Goal: Feedback & Contribution: Submit feedback/report problem

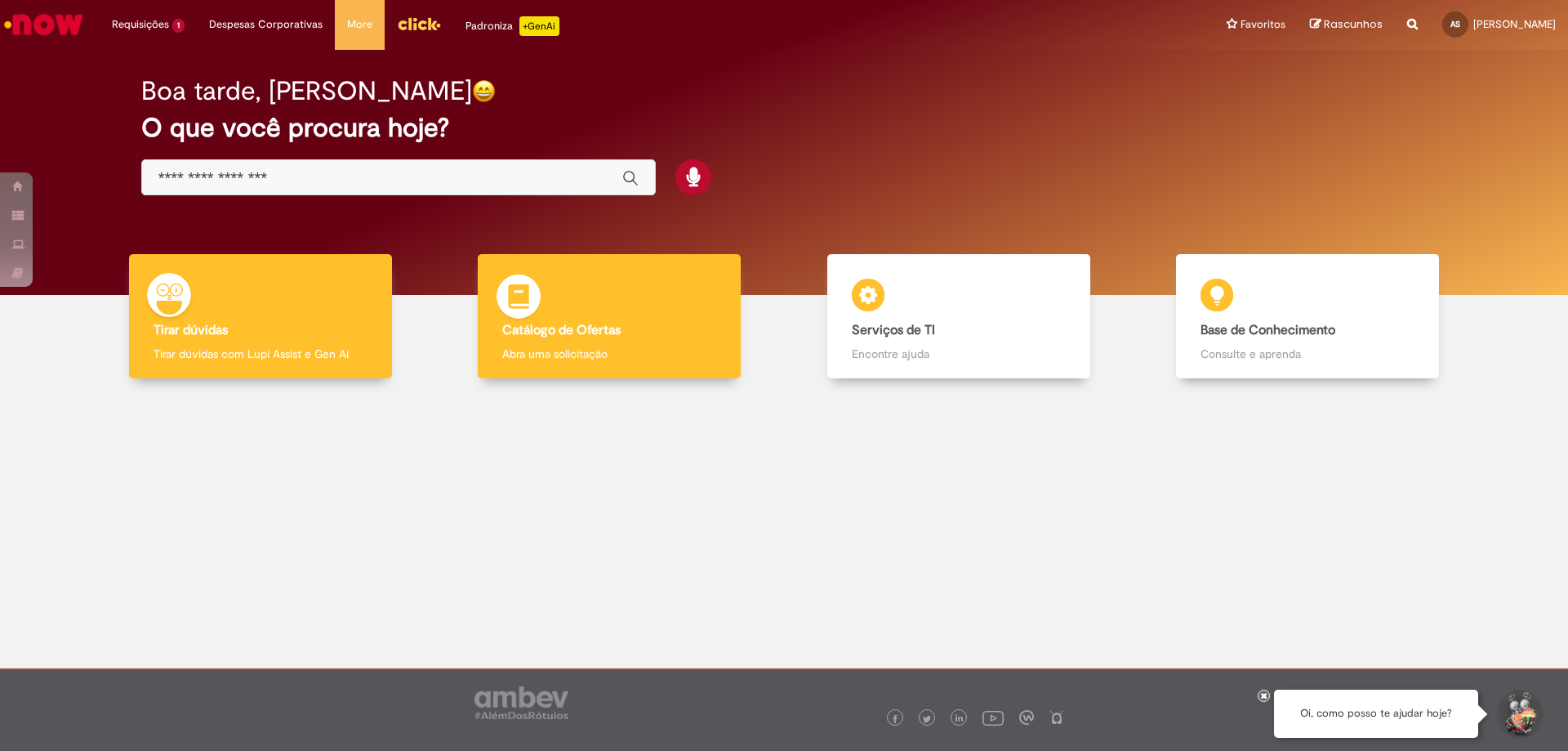
click at [659, 312] on div "Catálogo de Ofertas Catálogo de Ofertas Abra uma solicitação" at bounding box center [609, 316] width 262 height 125
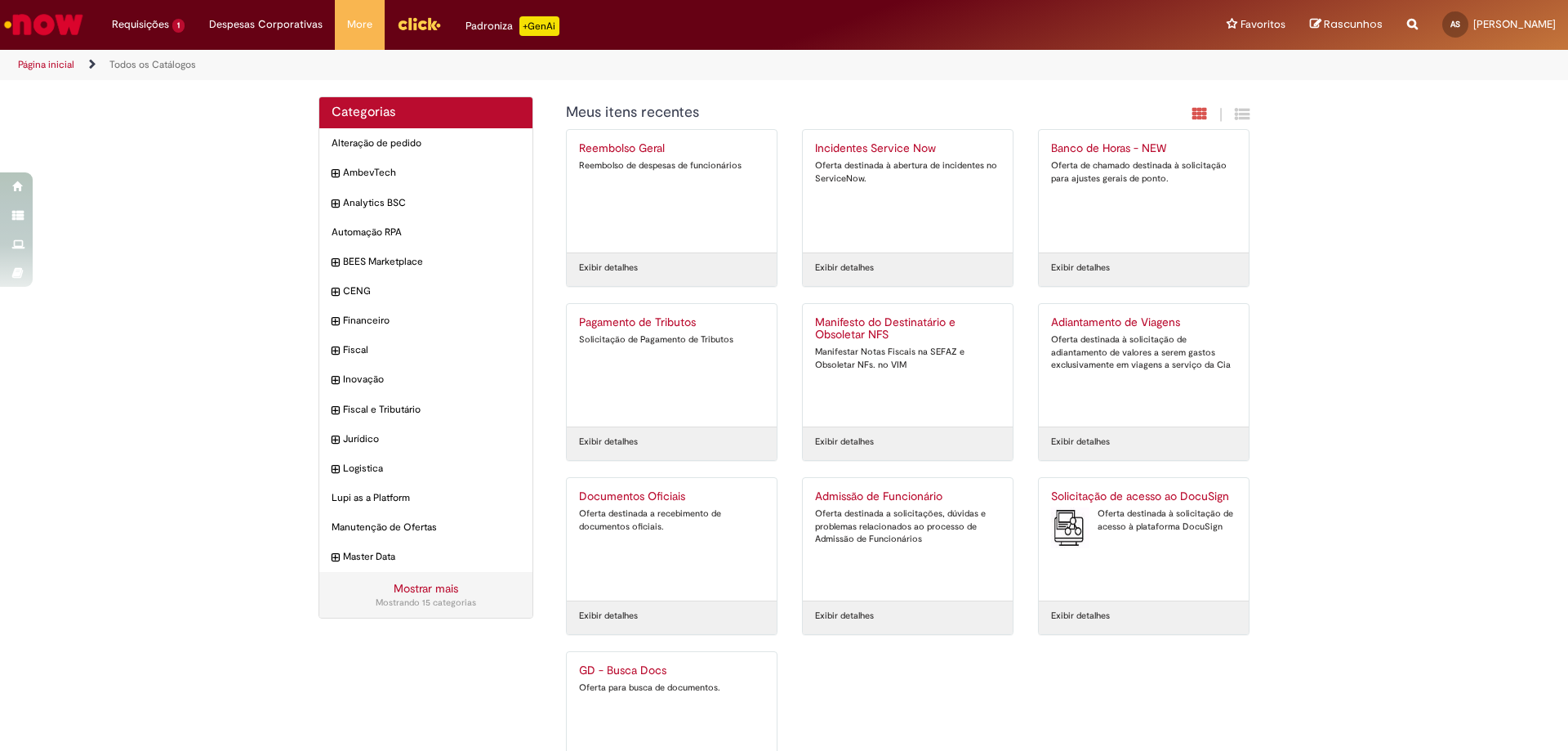
click at [937, 165] on div "Oferta destinada à abertura de incidentes no ServiceNow." at bounding box center [908, 172] width 186 height 25
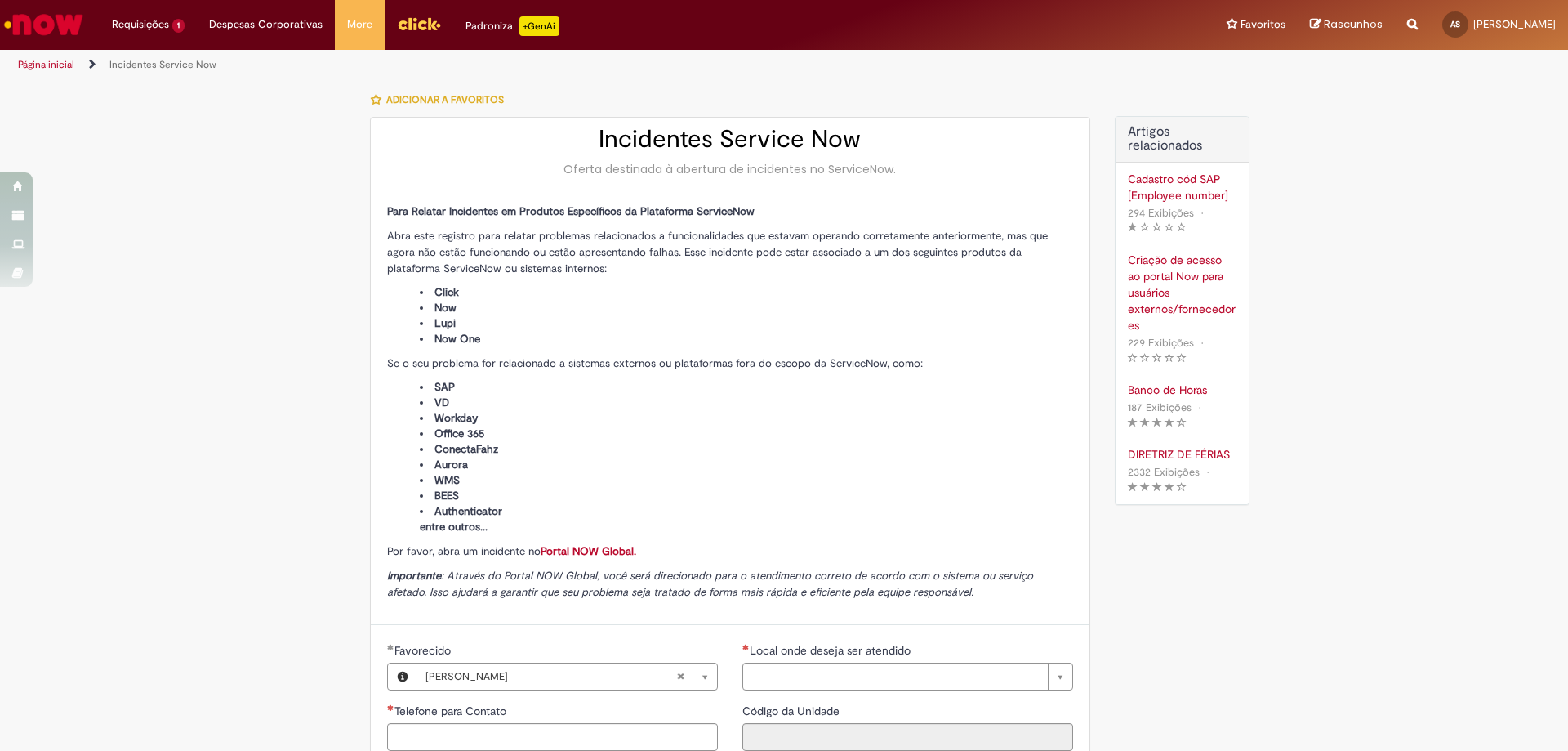
type input "**********"
type input "****"
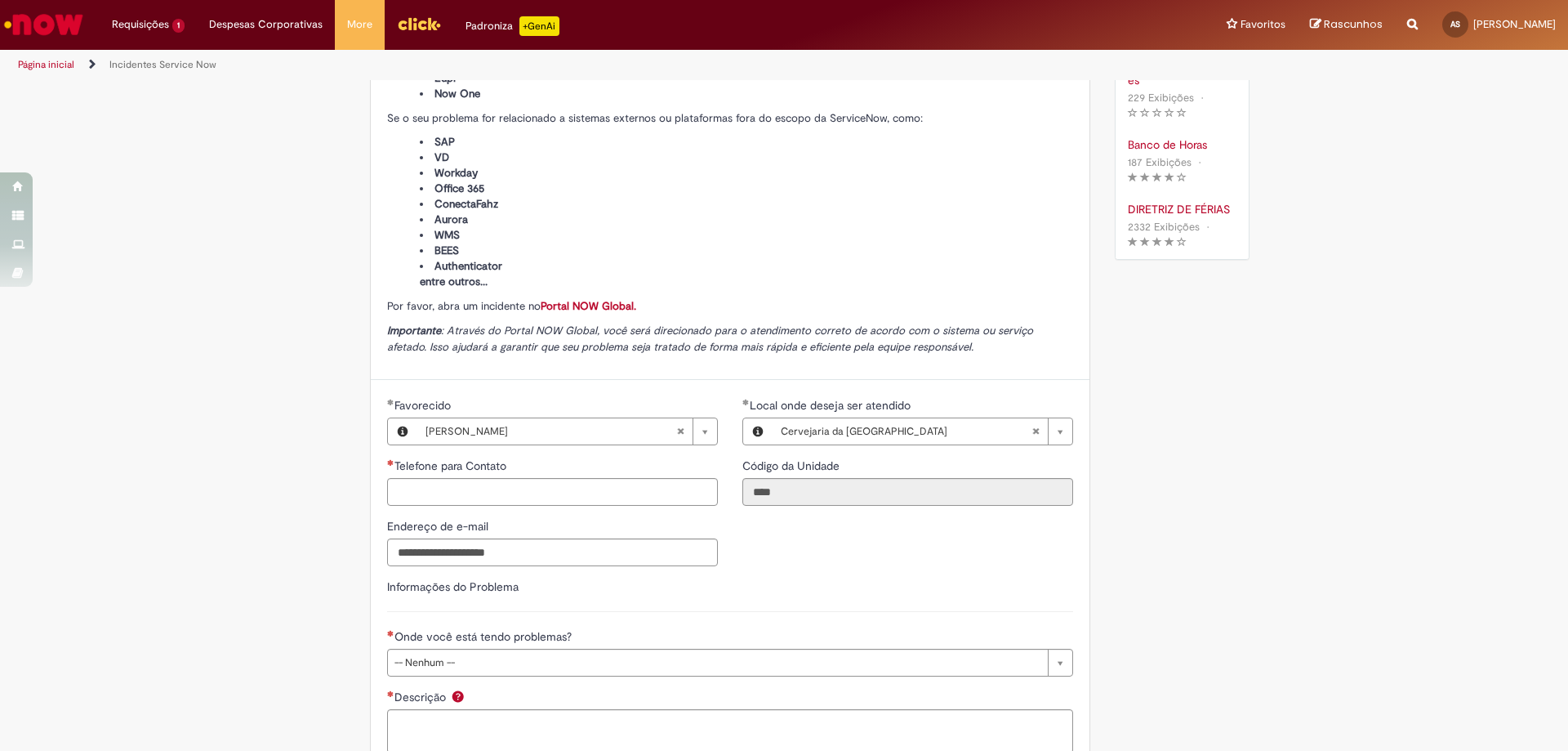
click at [549, 305] on link "Portal NOW Global." at bounding box center [587, 306] width 95 height 13
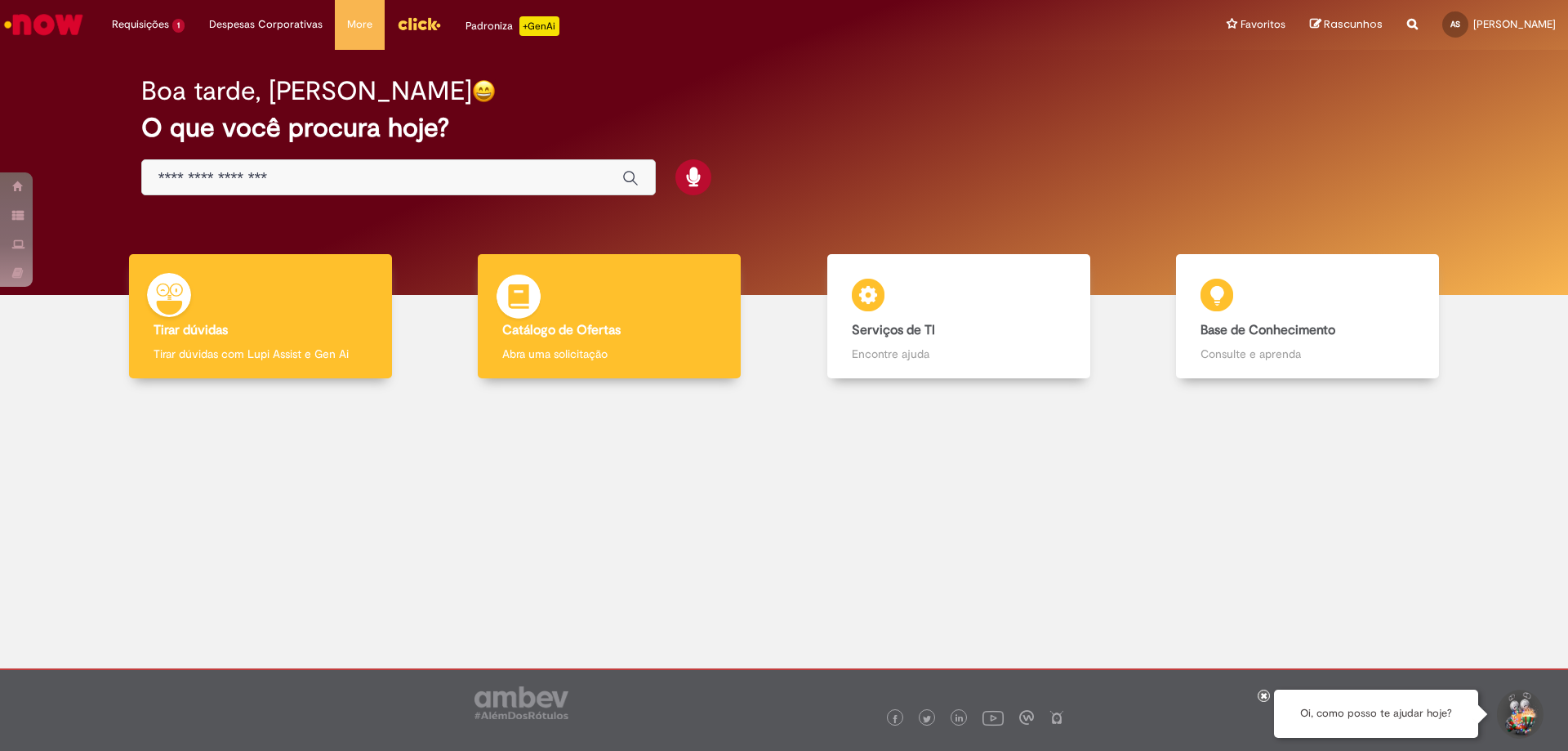
click at [659, 307] on div "Catálogo de Ofertas Catálogo de Ofertas Abra uma solicitação" at bounding box center [609, 316] width 262 height 125
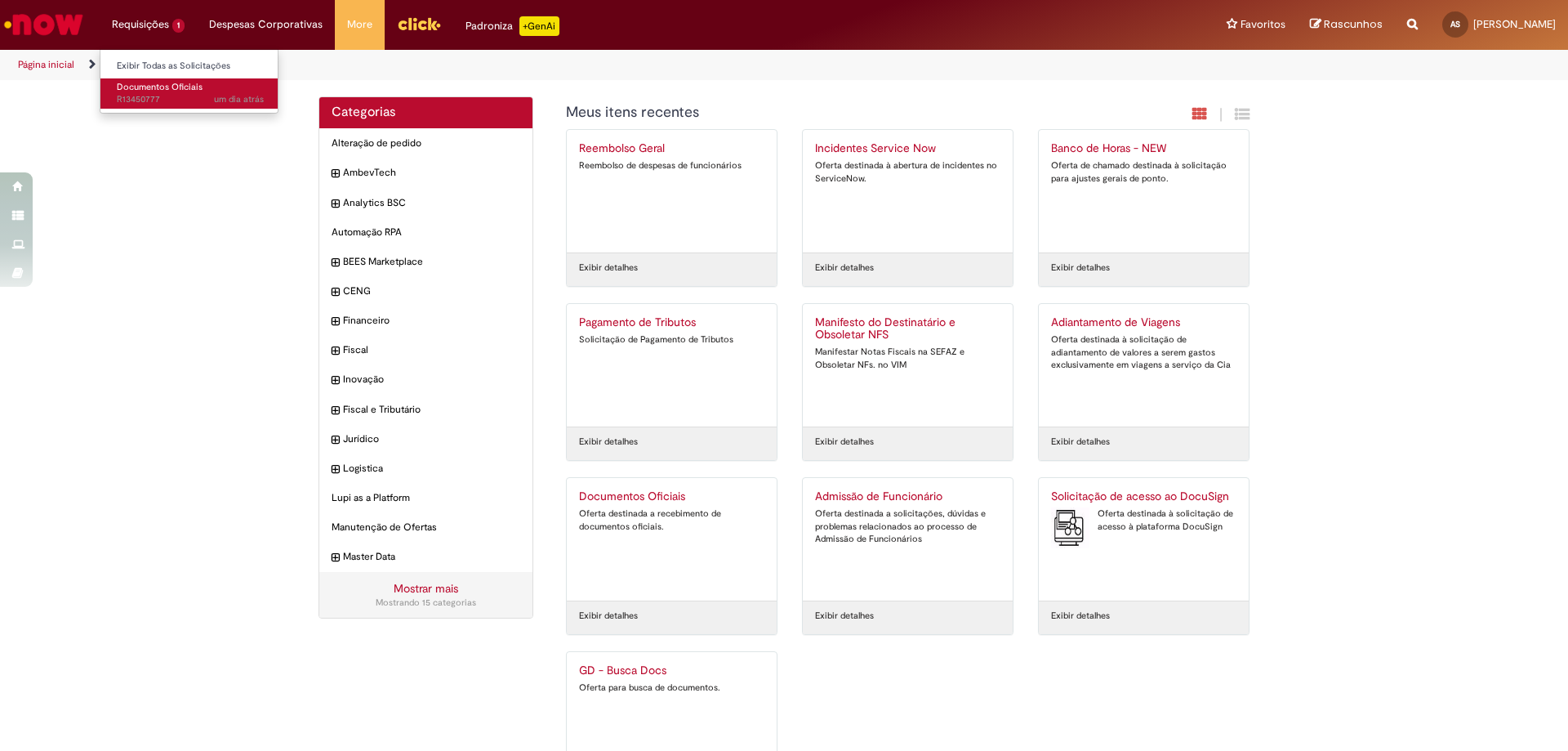
click at [171, 79] on link "Documentos Oficiais um dia atrás um dia atrás R13450777" at bounding box center [189, 93] width 180 height 30
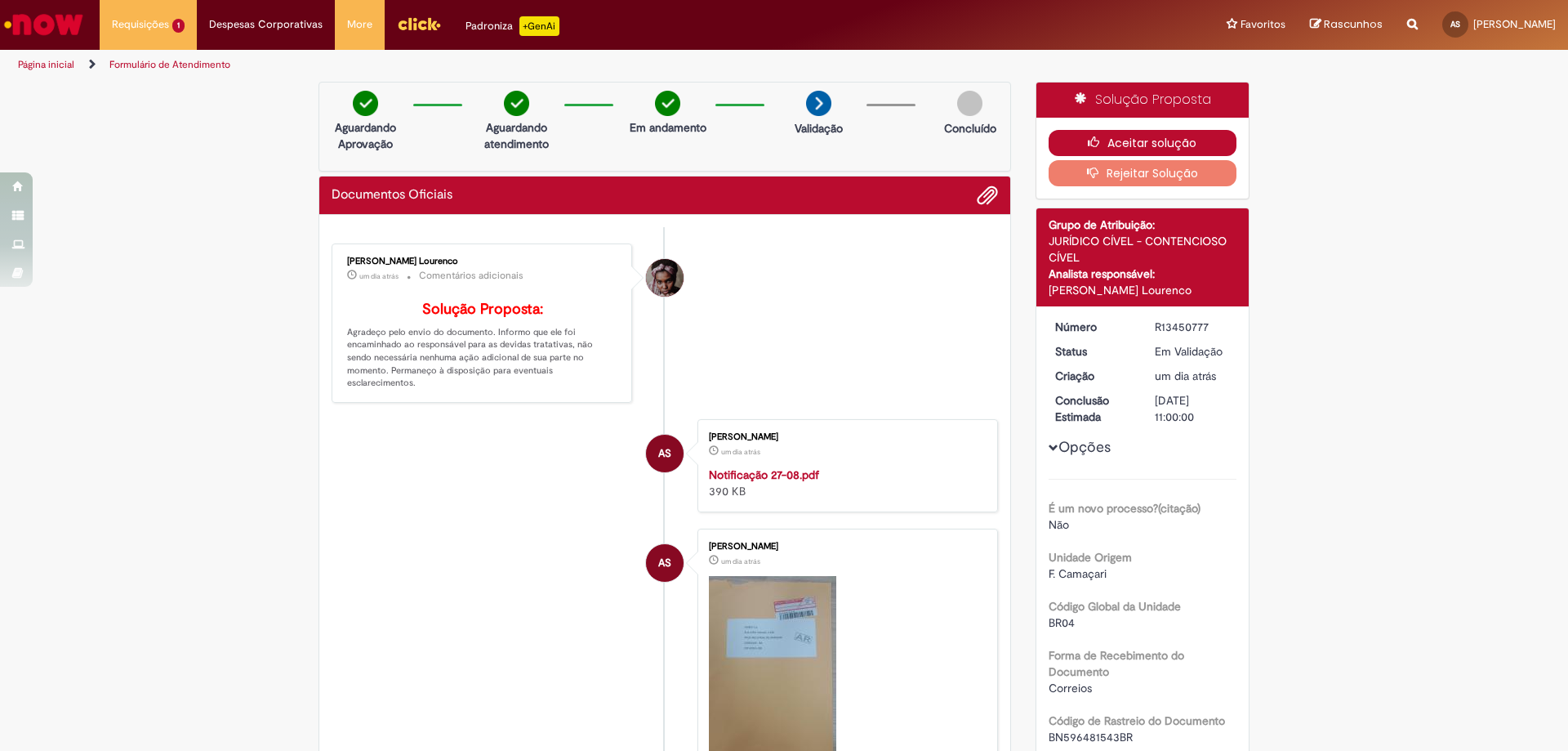
click at [1106, 136] on button "Aceitar solução" at bounding box center [1143, 142] width 188 height 26
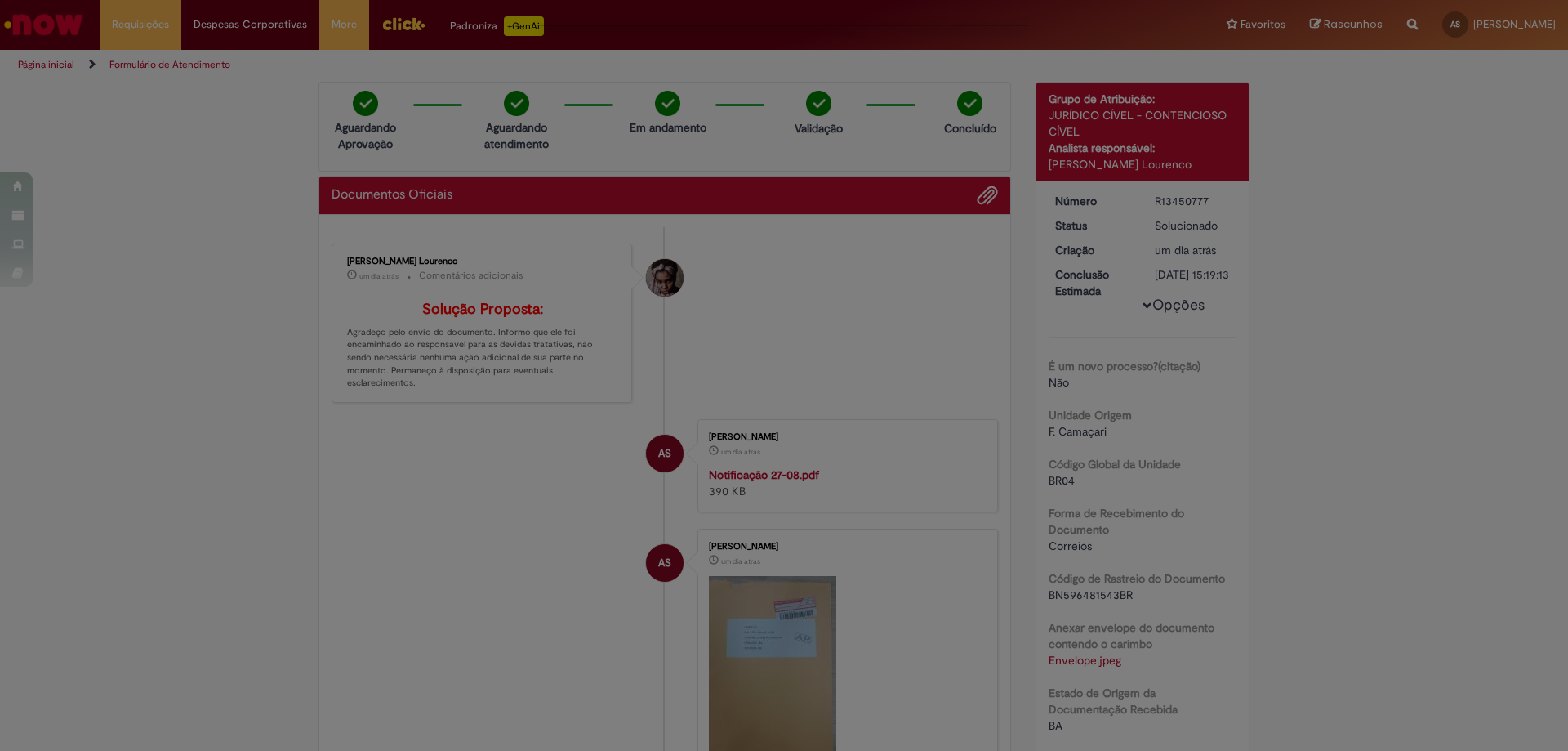
scroll to position [163, 0]
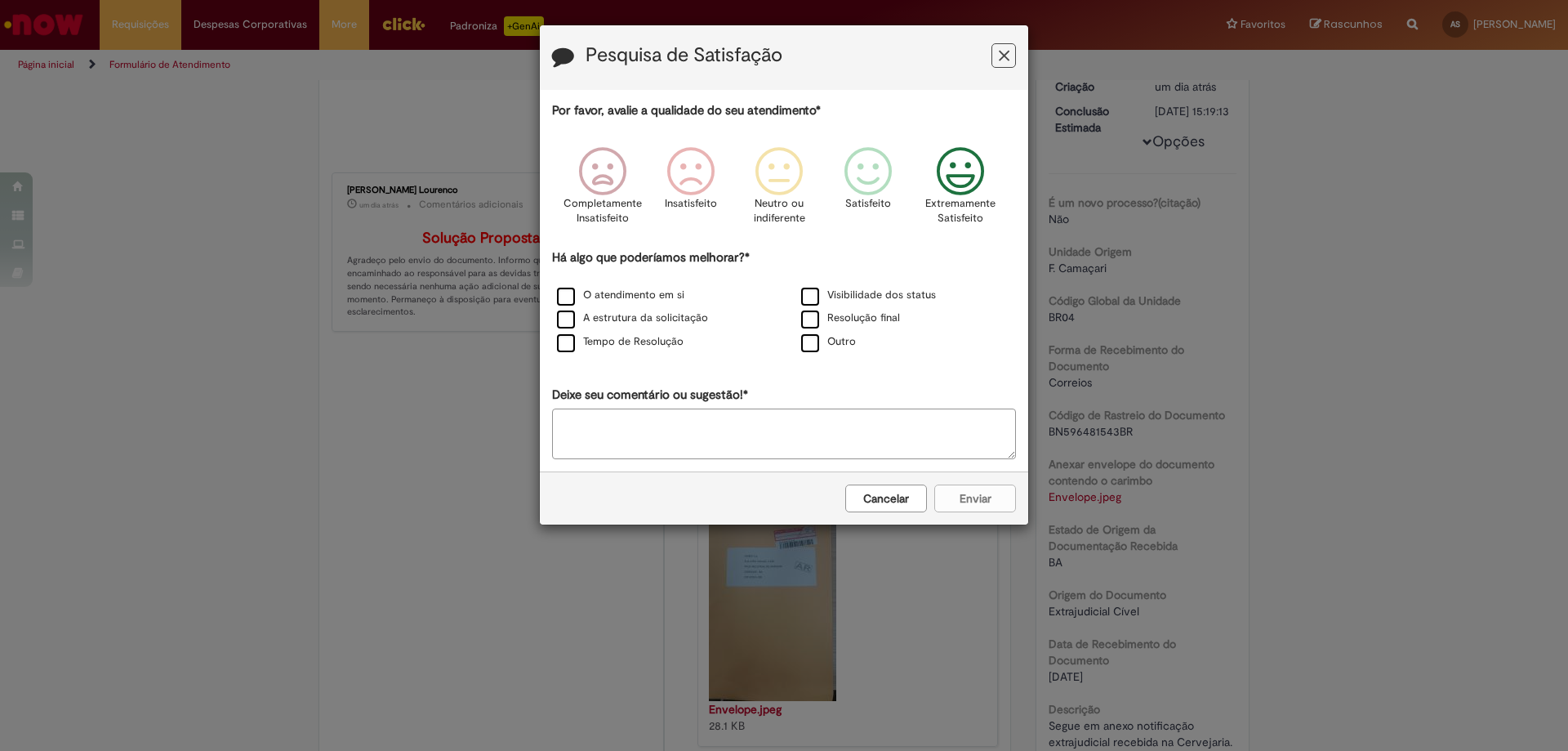
click at [958, 181] on icon "Feedback" at bounding box center [960, 171] width 62 height 49
click at [817, 349] on label "Outro" at bounding box center [828, 341] width 55 height 15
click at [818, 347] on label "Outro" at bounding box center [828, 341] width 55 height 15
click at [984, 164] on icon "Feedback" at bounding box center [960, 171] width 62 height 49
click at [871, 416] on textarea "Deixe seu comentário ou sugestão!*" at bounding box center [784, 434] width 463 height 51
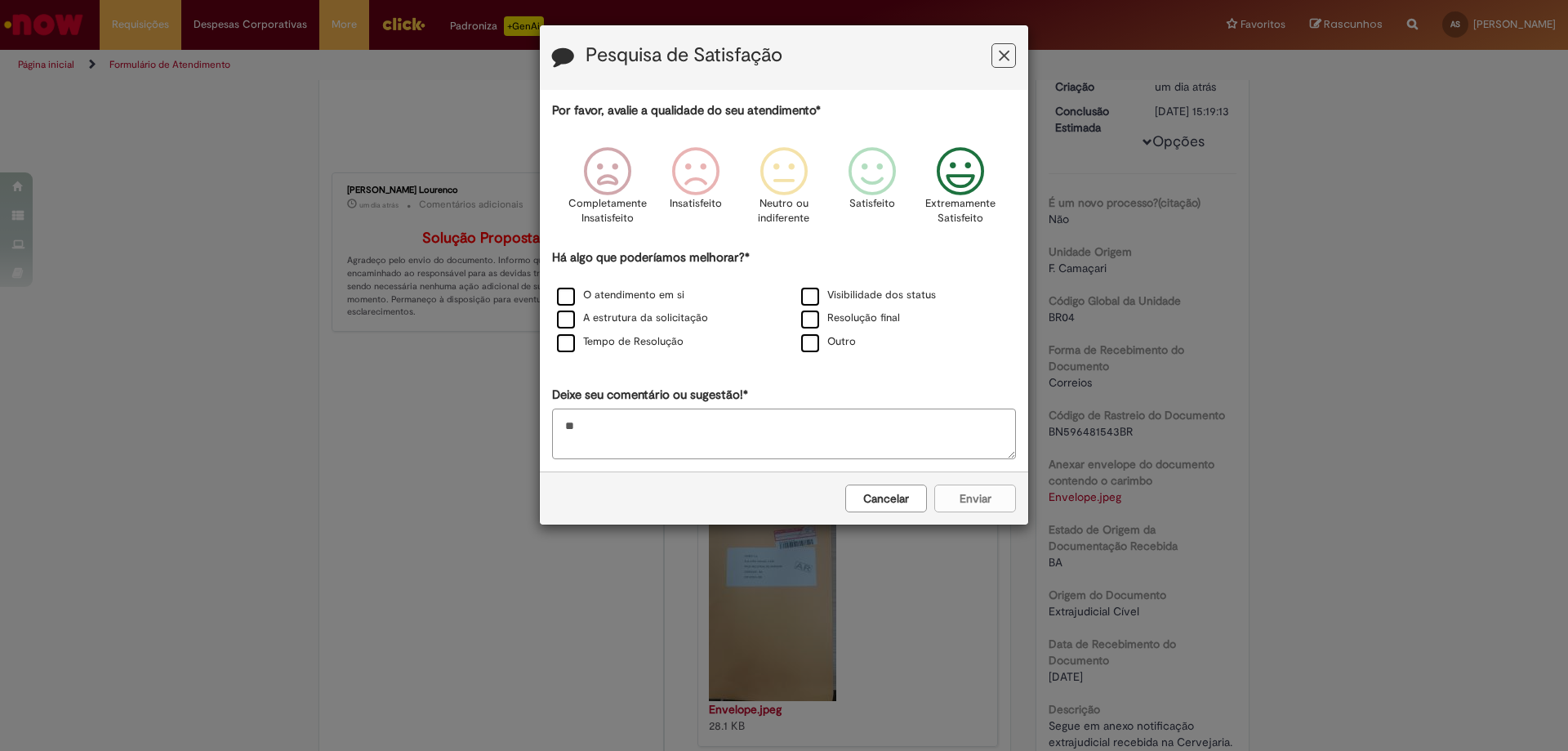
type textarea "*"
type textarea "**********"
click at [962, 507] on div "Cancelar Enviar" at bounding box center [784, 497] width 488 height 53
click at [814, 344] on label "Outro" at bounding box center [828, 341] width 55 height 15
click at [967, 497] on button "Enviar" at bounding box center [975, 498] width 82 height 28
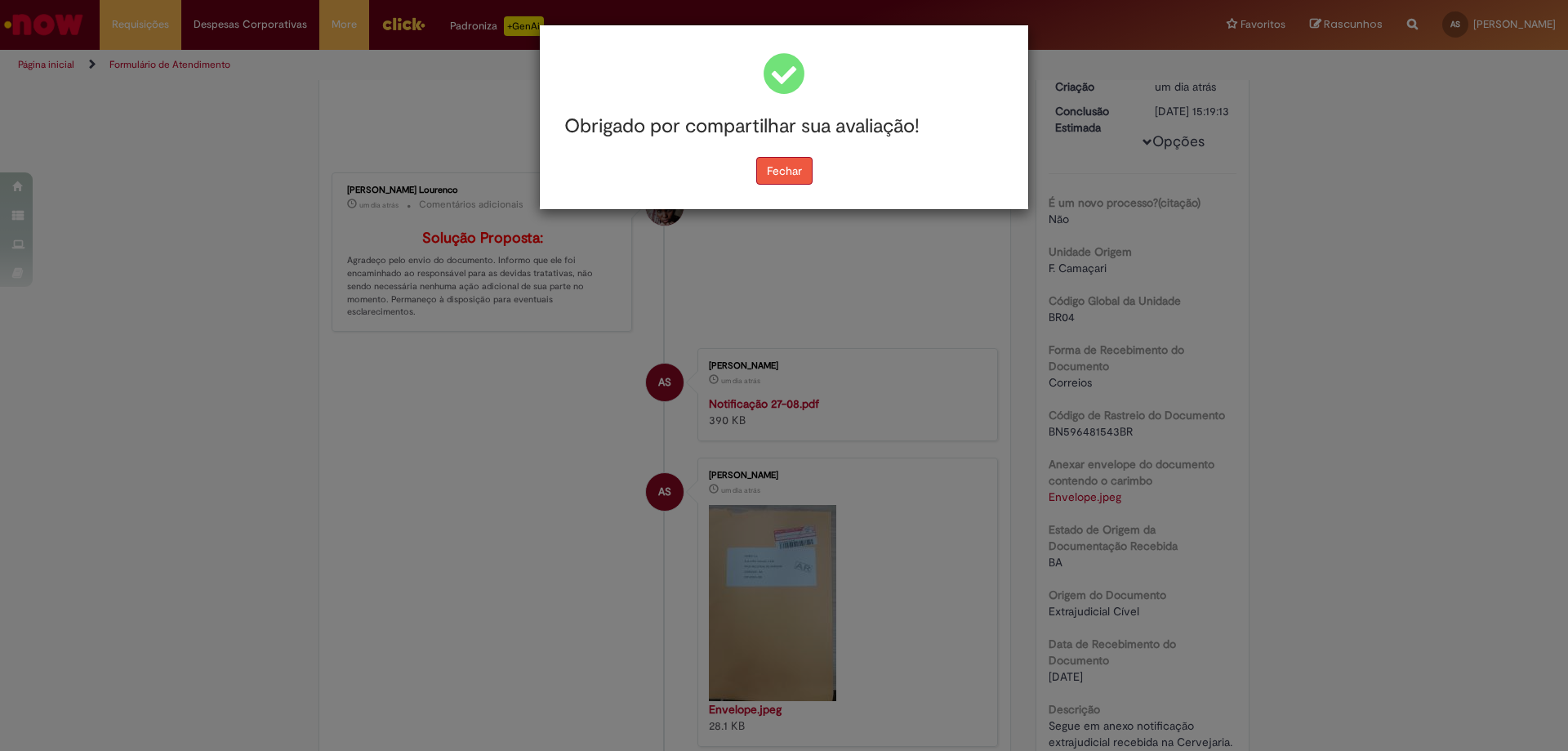
click at [776, 170] on button "Fechar" at bounding box center [784, 170] width 57 height 28
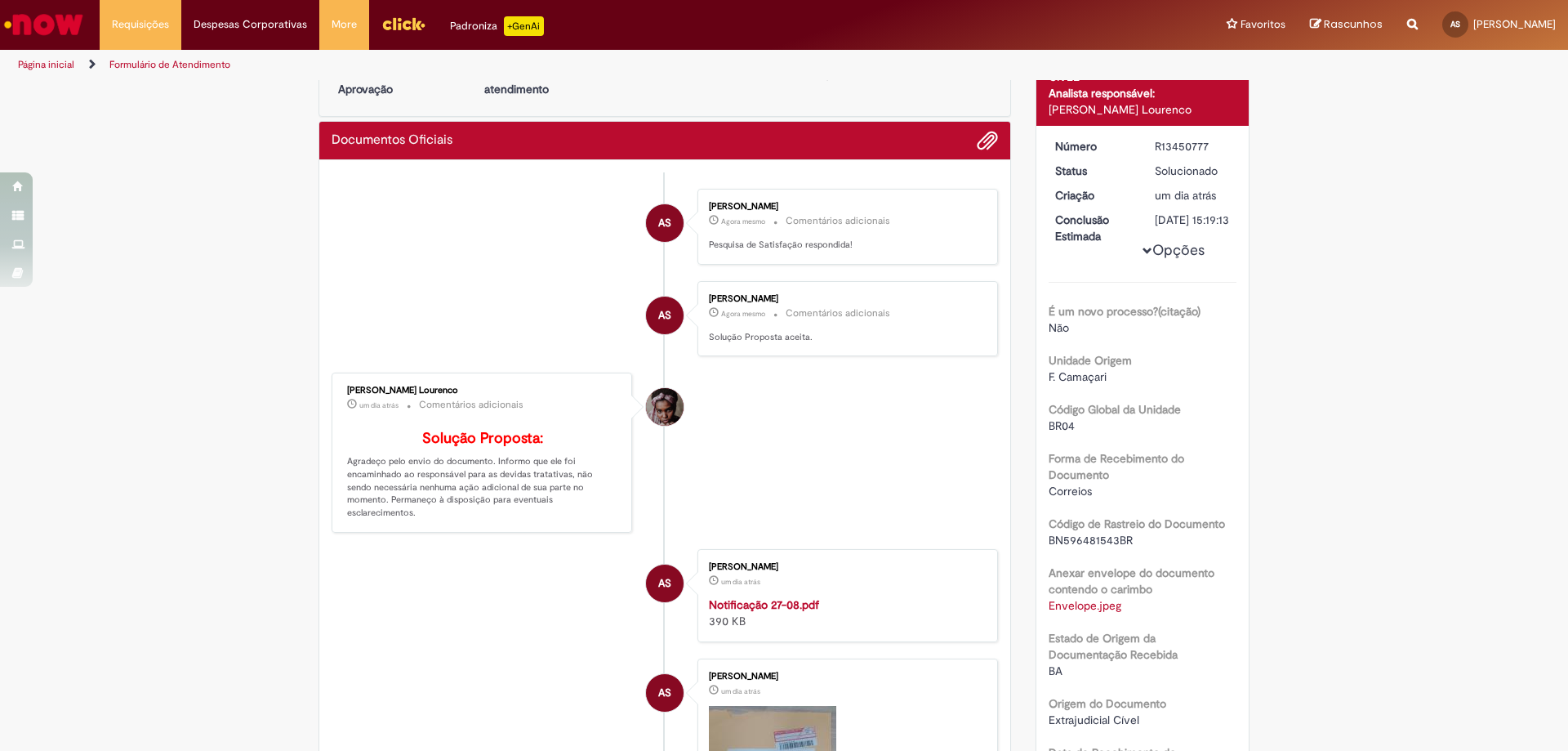
scroll to position [0, 0]
